Goal: Check status: Check status

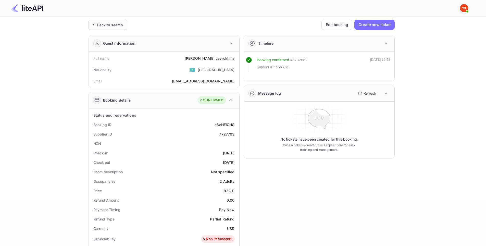
click at [100, 26] on div "Back to search" at bounding box center [110, 24] width 26 height 5
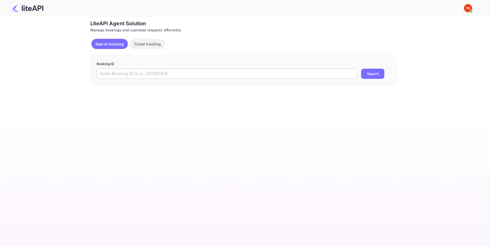
click at [188, 77] on input "text" at bounding box center [227, 74] width 260 height 10
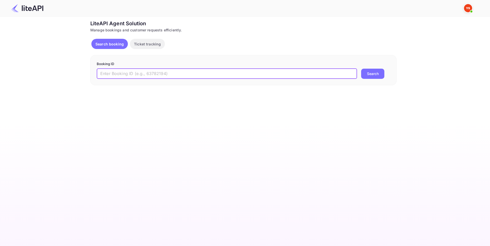
paste input "8929401"
type input "8929401"
click at [368, 75] on button "Search" at bounding box center [372, 74] width 23 height 10
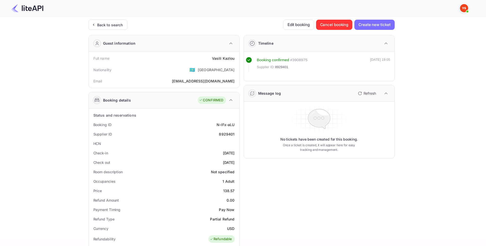
click at [222, 131] on div "8929401" at bounding box center [227, 133] width 16 height 5
click at [223, 134] on div "8929401" at bounding box center [227, 133] width 16 height 5
copy div "8929401"
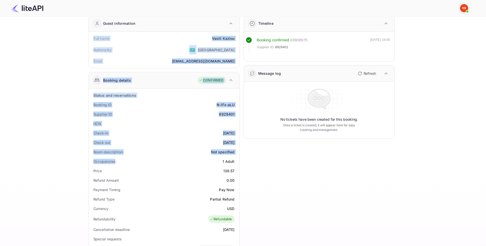
scroll to position [128, 0]
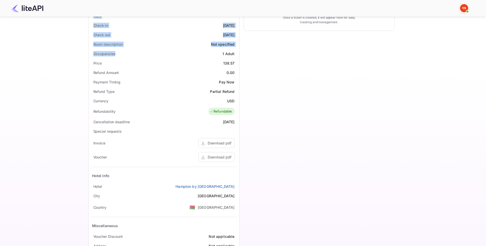
drag, startPoint x: 91, startPoint y: 60, endPoint x: 237, endPoint y: 185, distance: 193.0
click at [237, 185] on div "Guest information Full name [PERSON_NAME] Nationality 🇰🇿 [DEMOGRAPHIC_DATA] Ema…" at bounding box center [161, 84] width 155 height 363
copy div "Full name [PERSON_NAME] Nationality 🇰🇿 [DEMOGRAPHIC_DATA] Email [EMAIL_ADDRESS]…"
